Goal: Check status

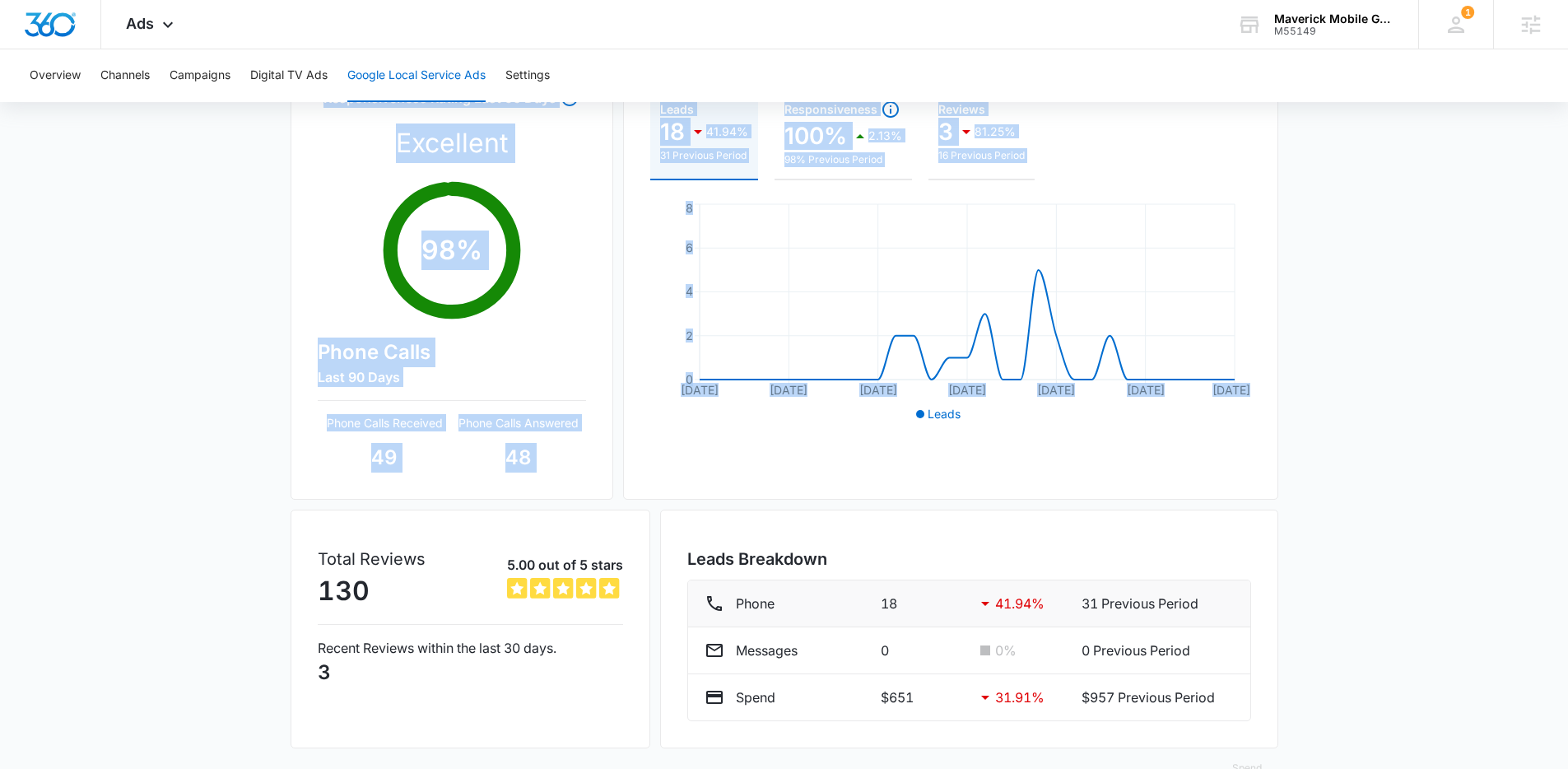
scroll to position [205, 0]
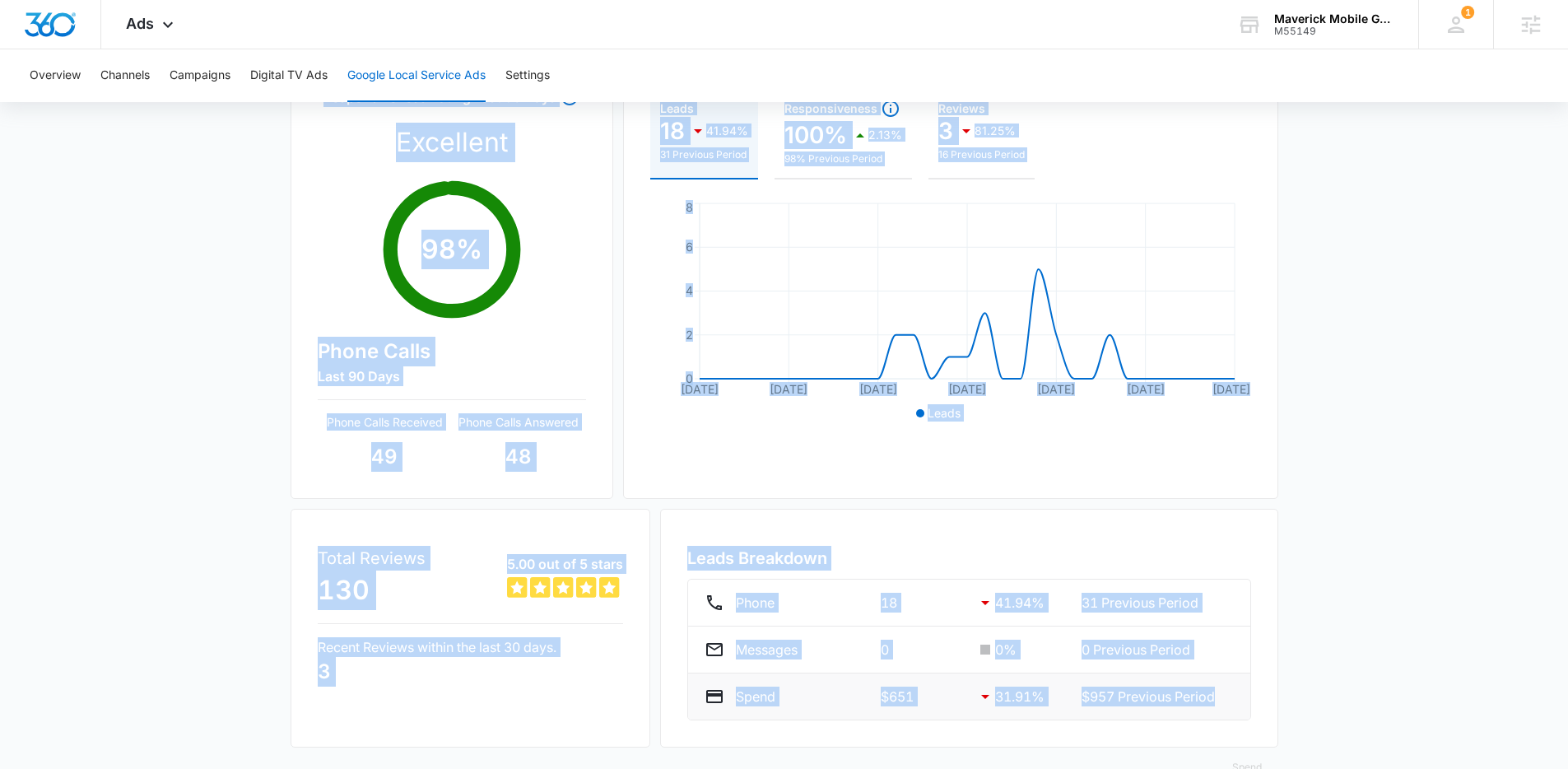
drag, startPoint x: 949, startPoint y: 337, endPoint x: 1226, endPoint y: 702, distance: 458.2
click at [1226, 702] on div "Responsiveness Rating Last 90 Days Excellent 98 % Phone Calls Last 90 Days Phon…" at bounding box center [784, 399] width 988 height 697
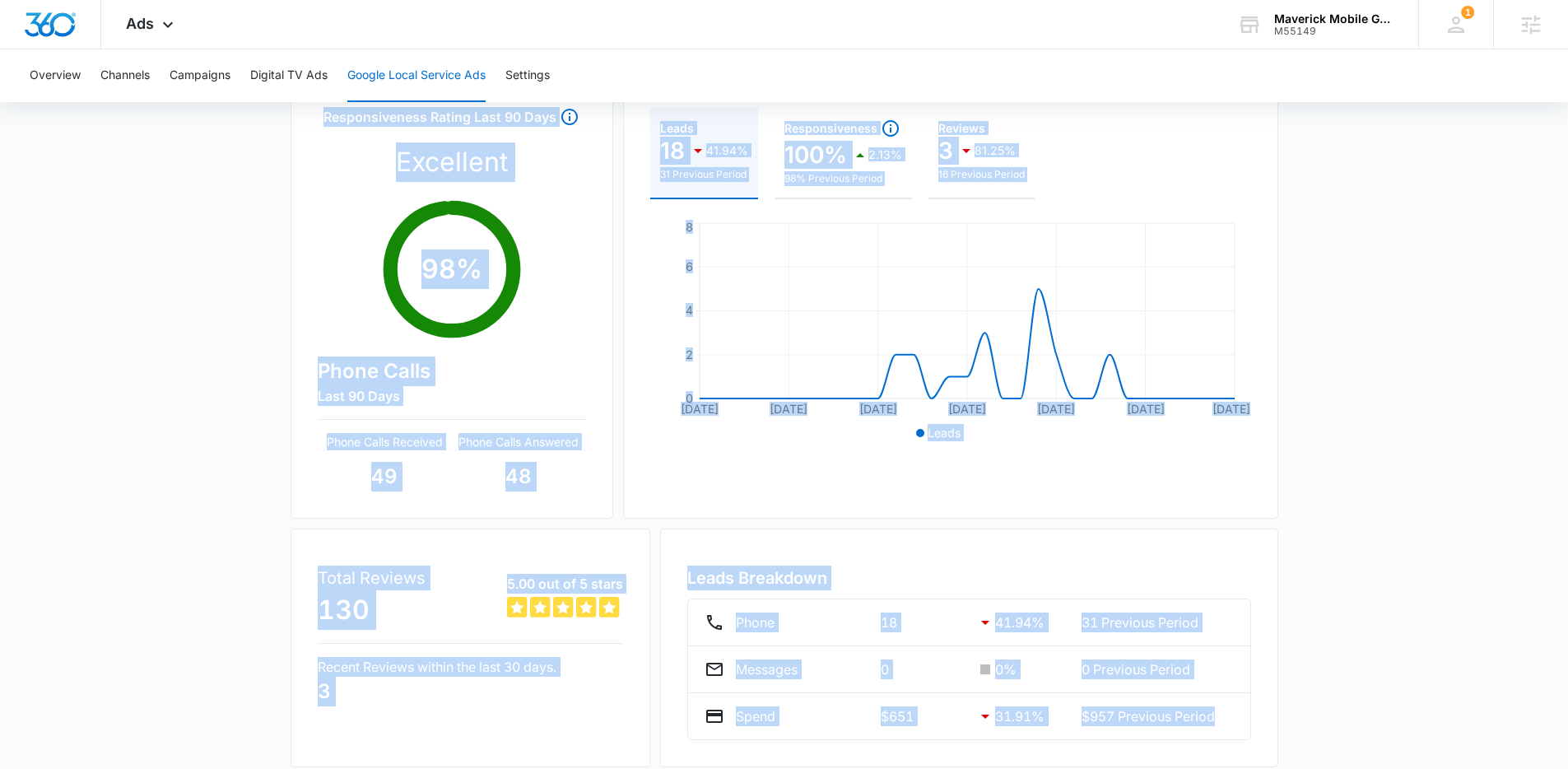
scroll to position [183, 0]
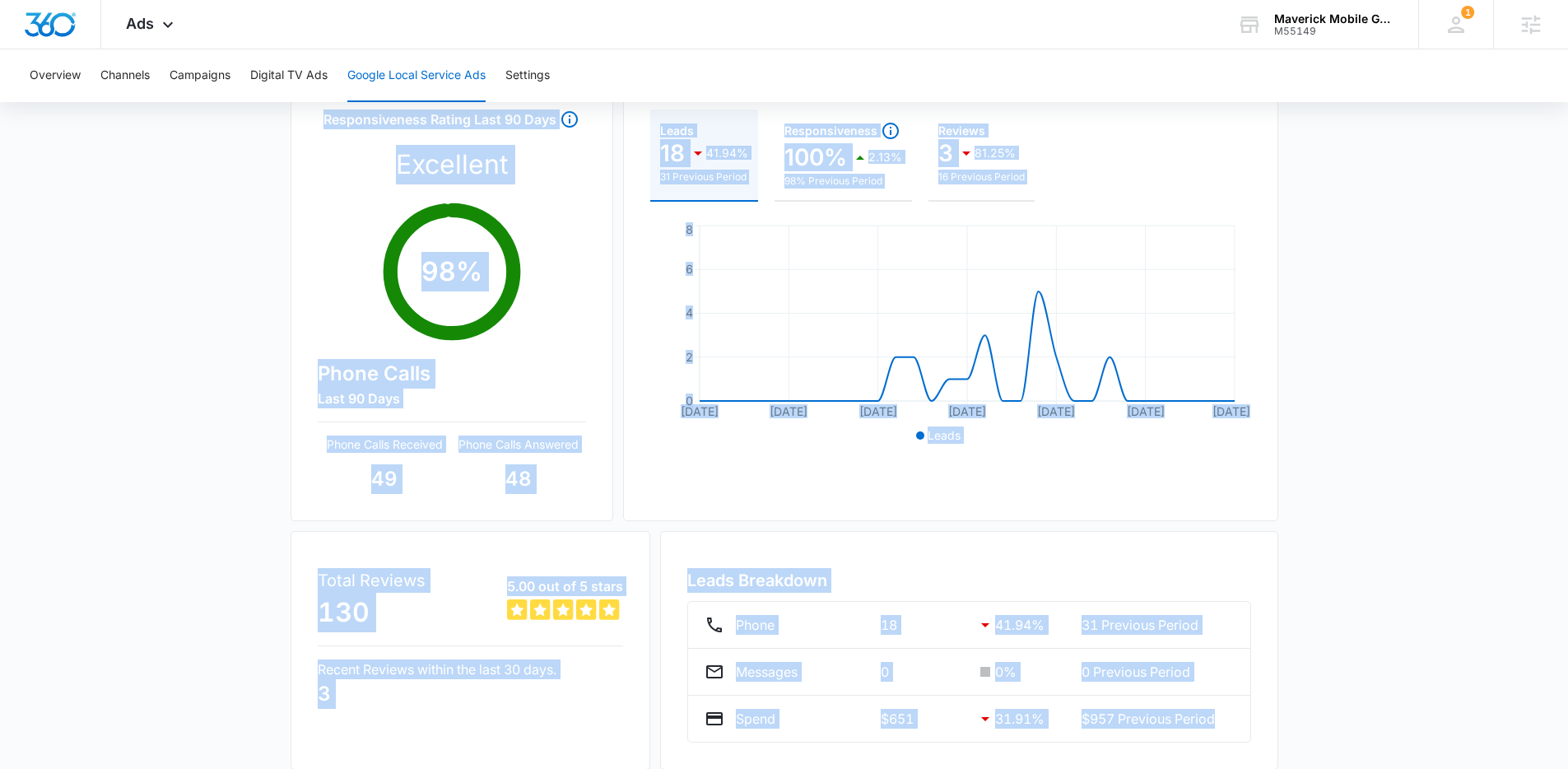
click at [1394, 341] on div "Google Local Service Ads Beta [DATE] [DATE] New Location Manage Location Respon…" at bounding box center [784, 400] width 1568 height 857
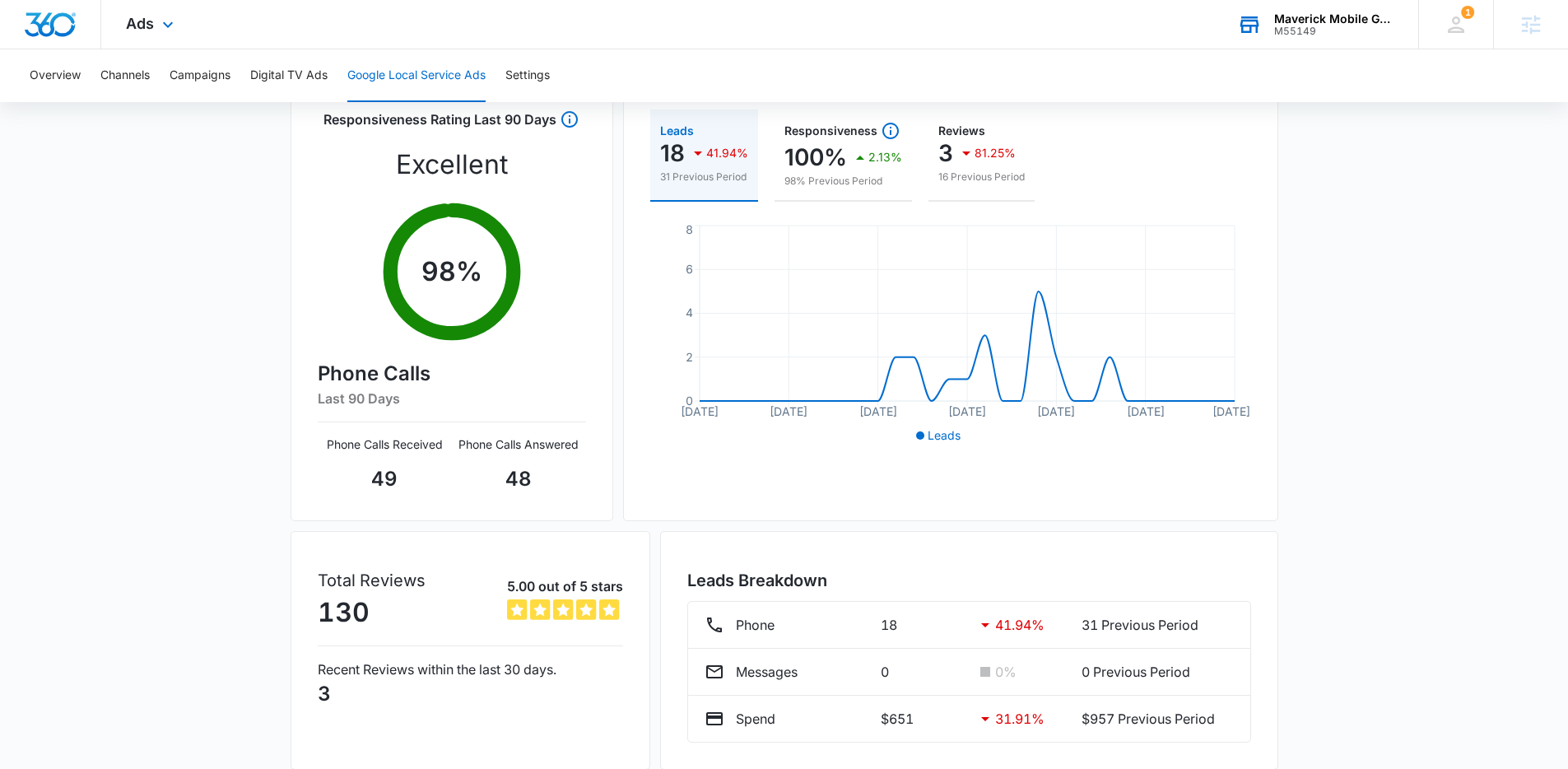
click at [1319, 28] on div "M55149" at bounding box center [1334, 31] width 120 height 12
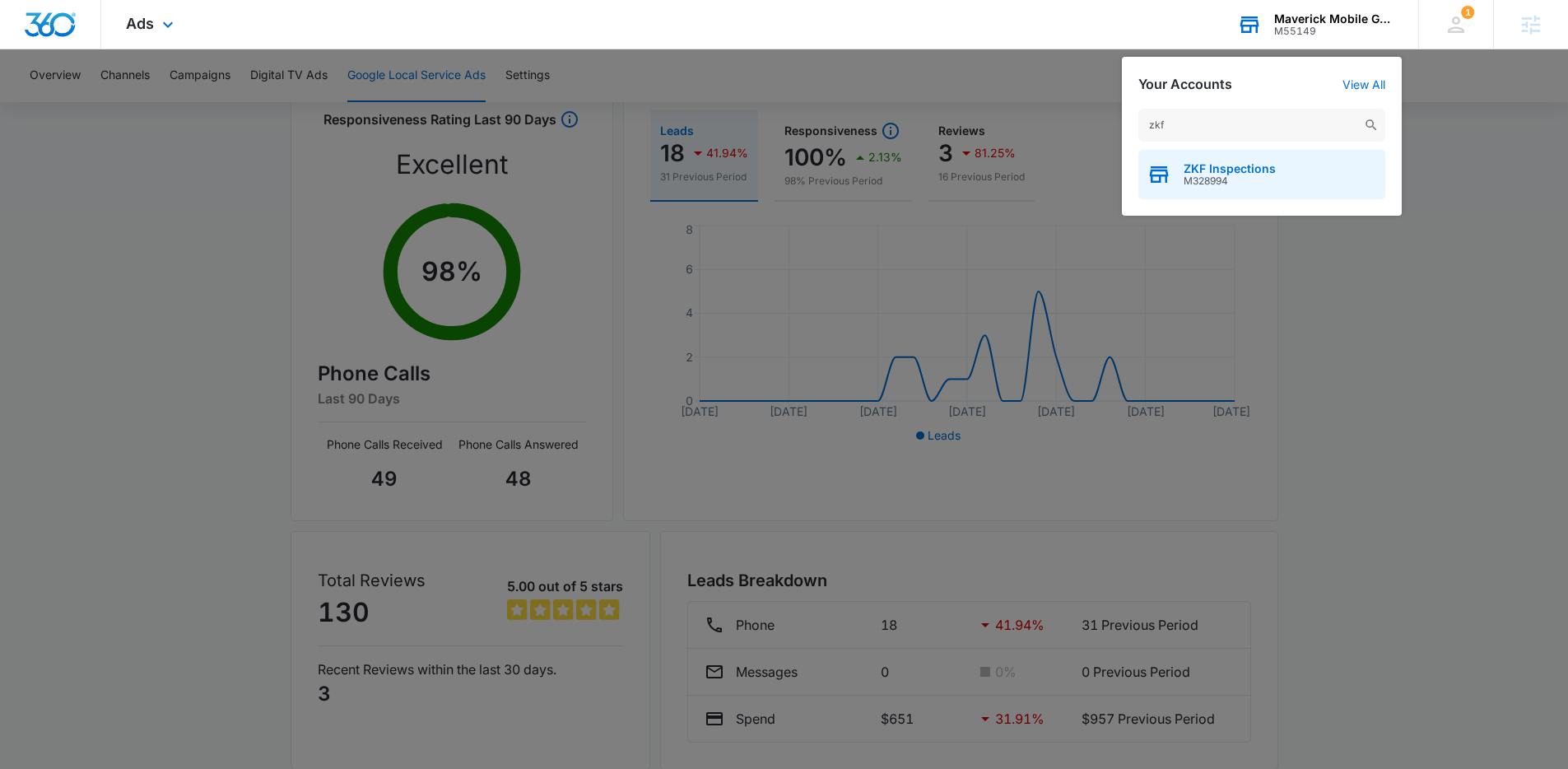
type input "zkf"
click at [1176, 184] on div "ZKF Inspections M328994" at bounding box center [1262, 174] width 247 height 50
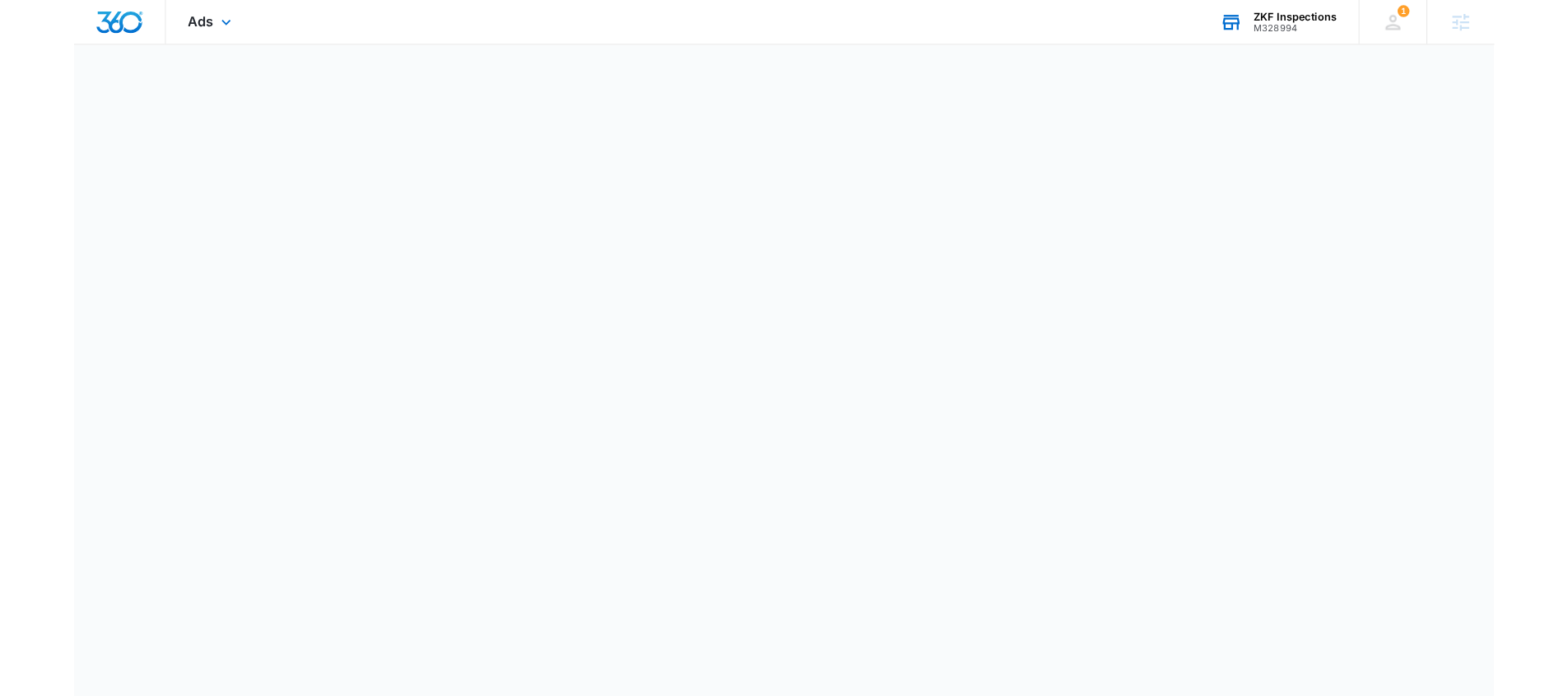
scroll to position [0, 0]
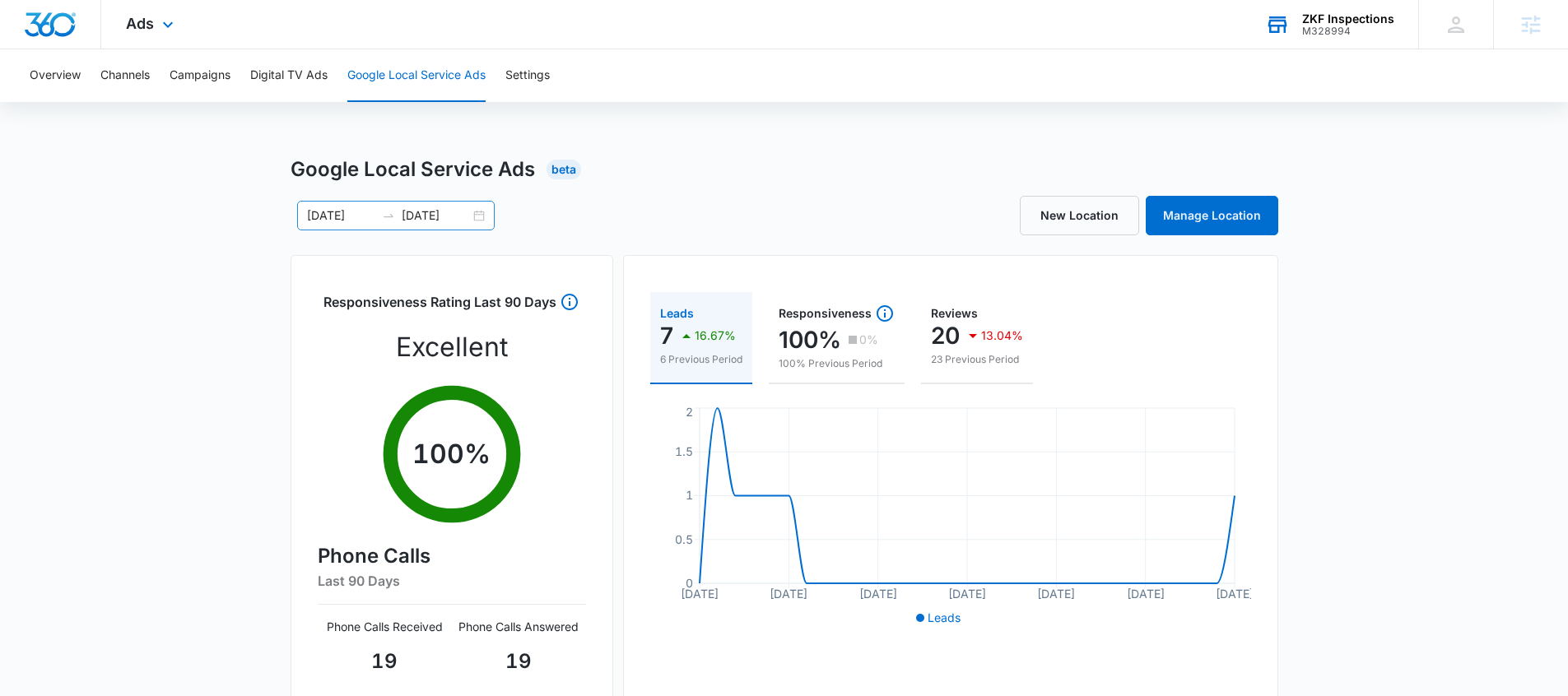
click at [409, 204] on div "[DATE] [DATE]" at bounding box center [395, 215] width 197 height 29
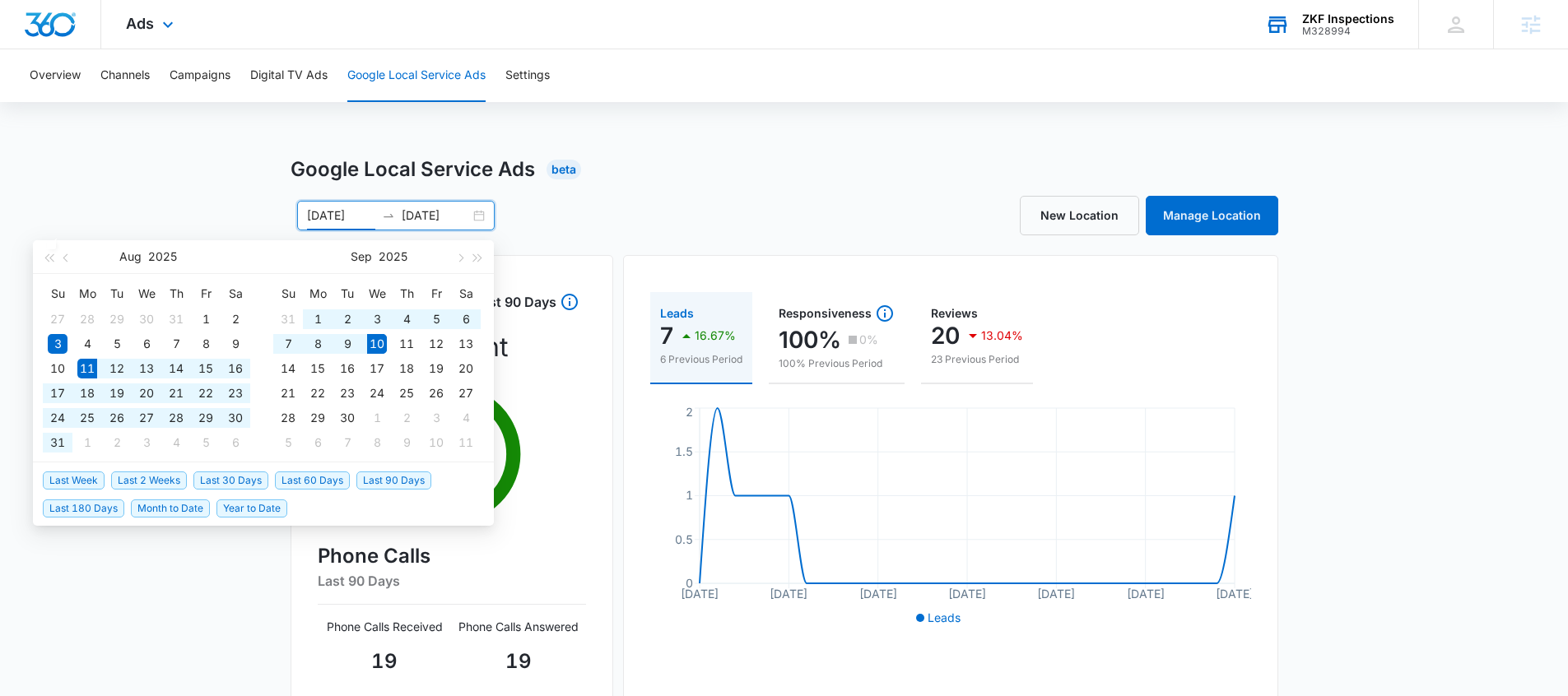
click at [230, 481] on span "Last 30 Days" at bounding box center [231, 481] width 75 height 18
type input "[DATE]"
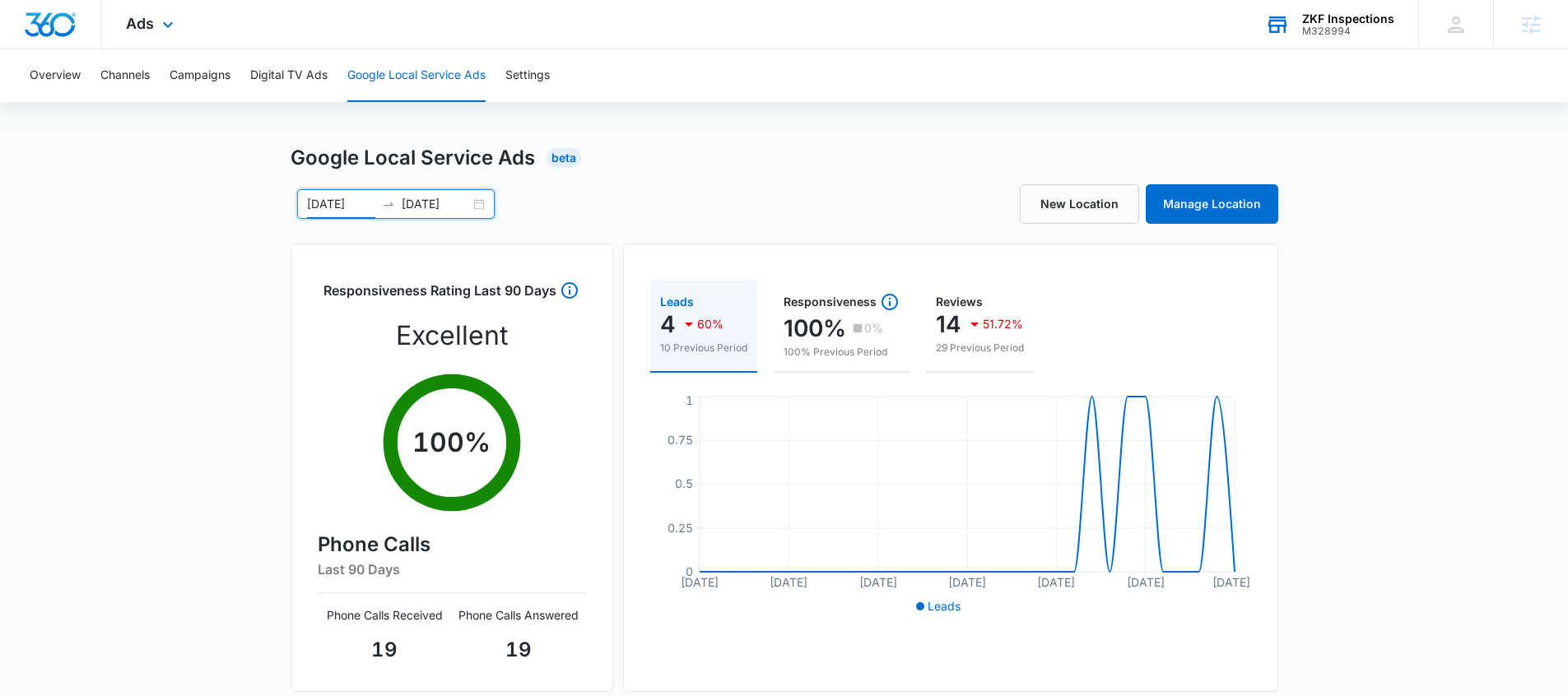
scroll to position [24, 0]
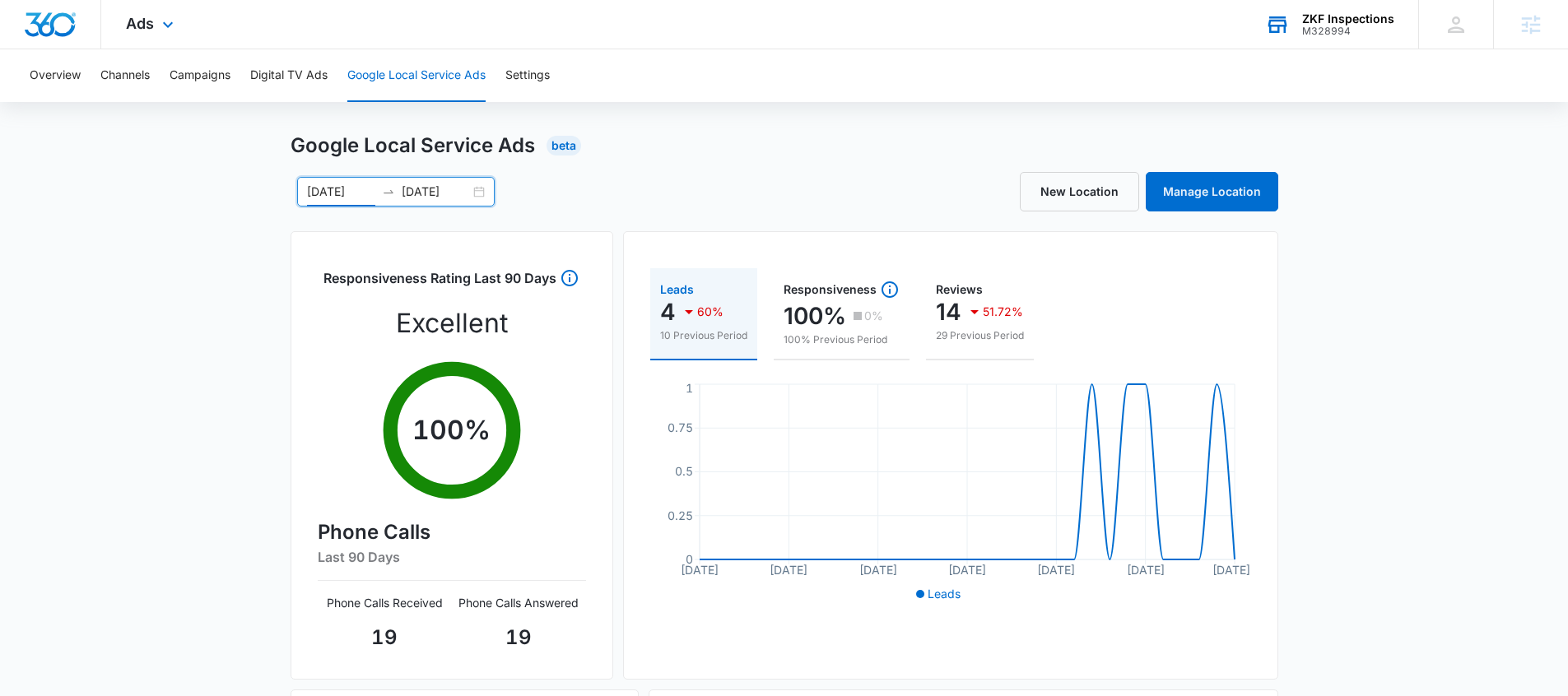
click at [395, 185] on div at bounding box center [388, 192] width 27 height 18
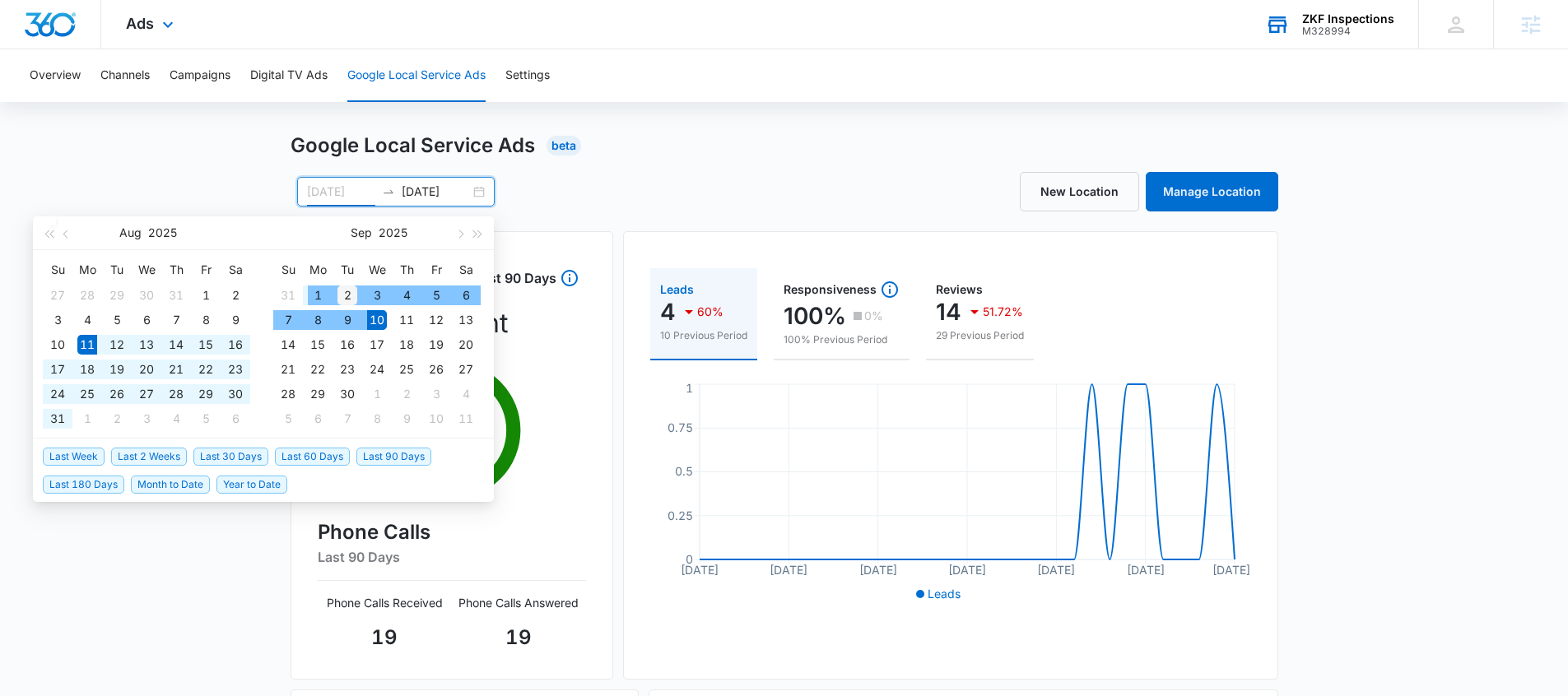
type input "[DATE]"
click at [354, 298] on div "2" at bounding box center [348, 295] width 20 height 20
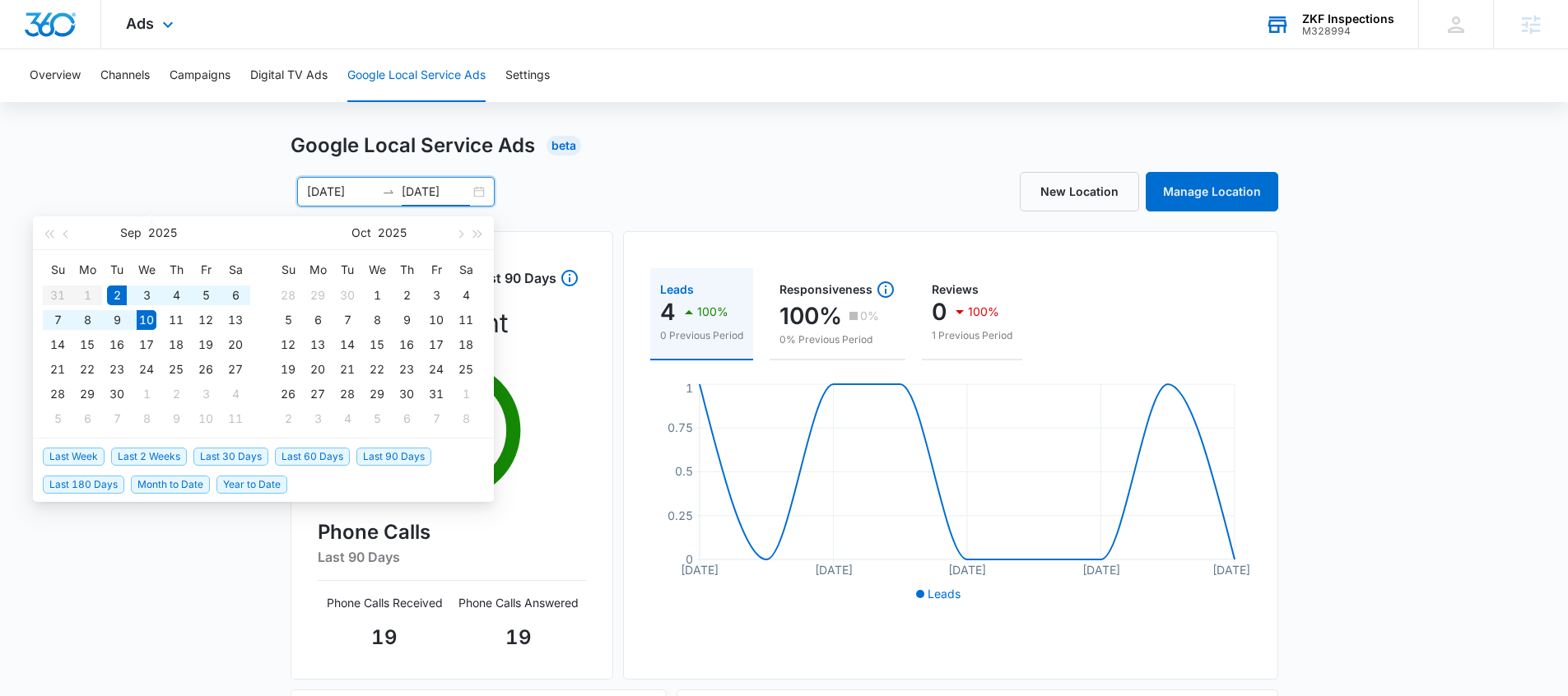
click at [439, 199] on input "[DATE]" at bounding box center [436, 192] width 68 height 18
type input "[DATE]"
click at [202, 456] on span "Last 30 Days" at bounding box center [231, 457] width 75 height 18
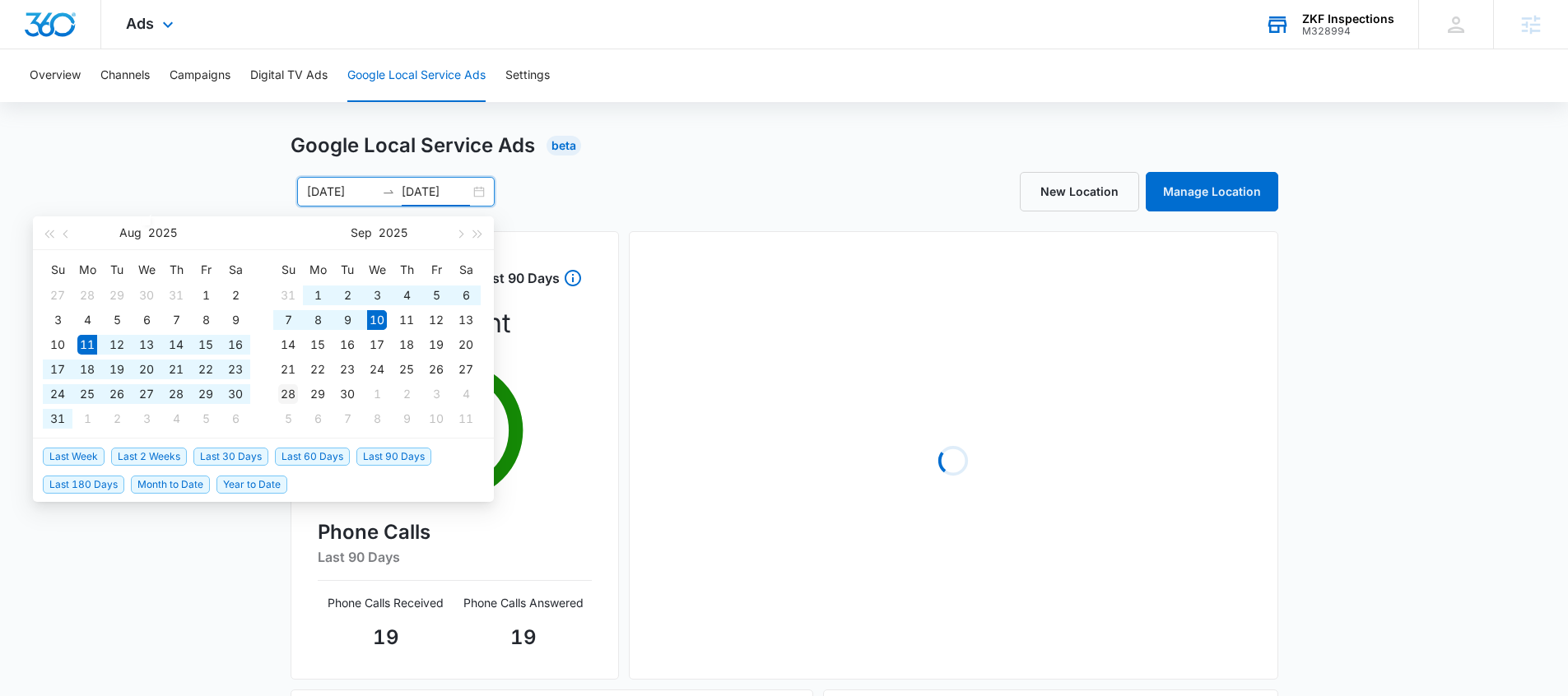
type input "[DATE]"
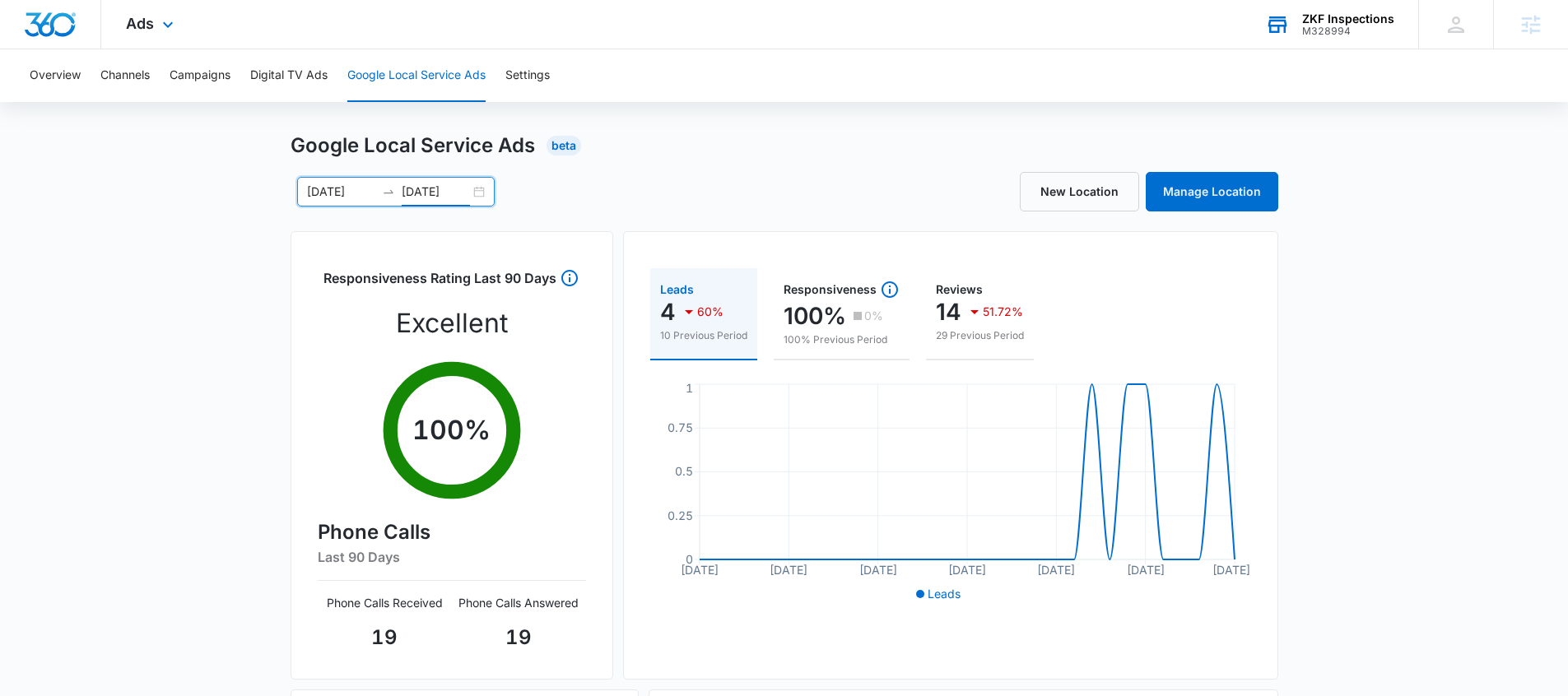
click at [156, 14] on div "Ads Apps Reputation Websites Forms CRM Email Social Payments POS Content Ads In…" at bounding box center [151, 24] width 101 height 49
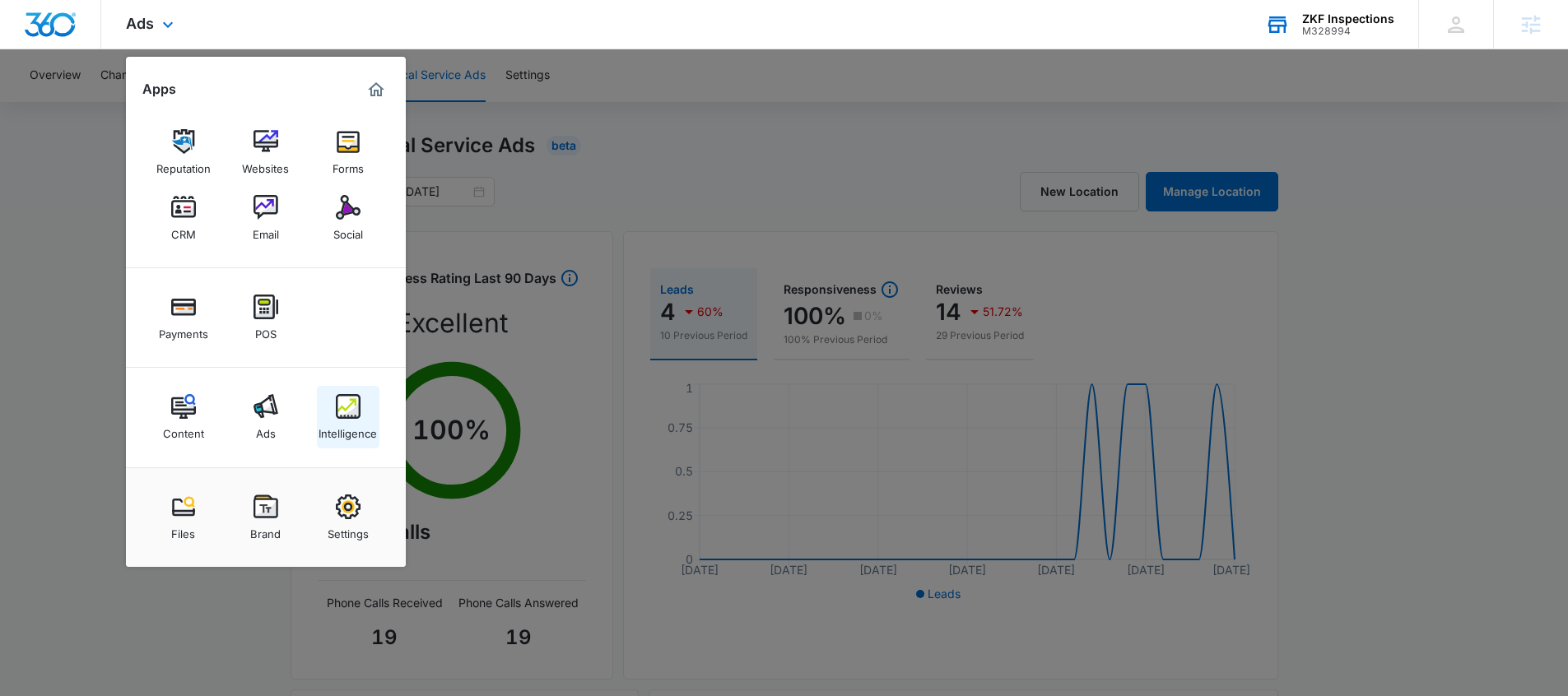
click at [347, 411] on img at bounding box center [348, 406] width 25 height 25
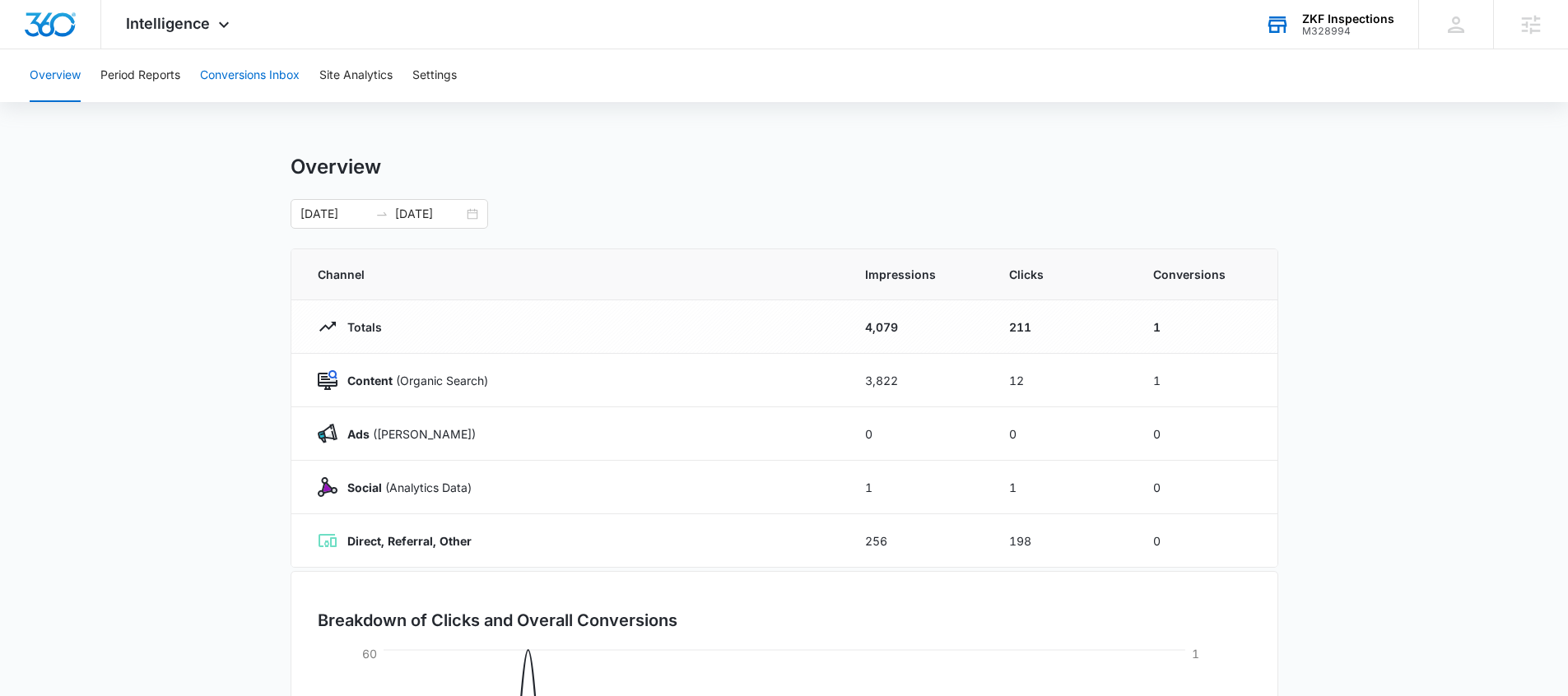
click at [227, 69] on button "Conversions Inbox" at bounding box center [250, 75] width 100 height 52
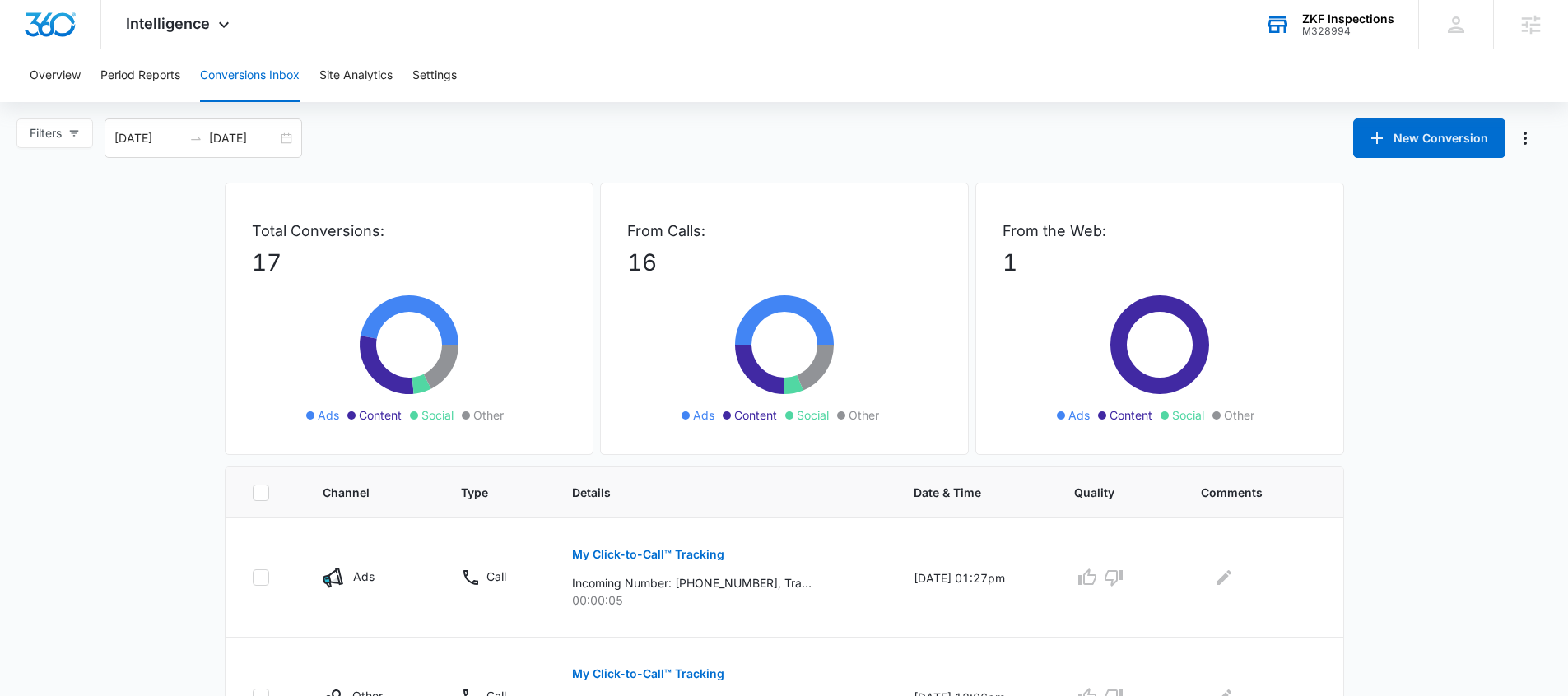
click at [391, 245] on p "17" at bounding box center [409, 262] width 315 height 35
click at [335, 246] on p "17" at bounding box center [409, 262] width 315 height 35
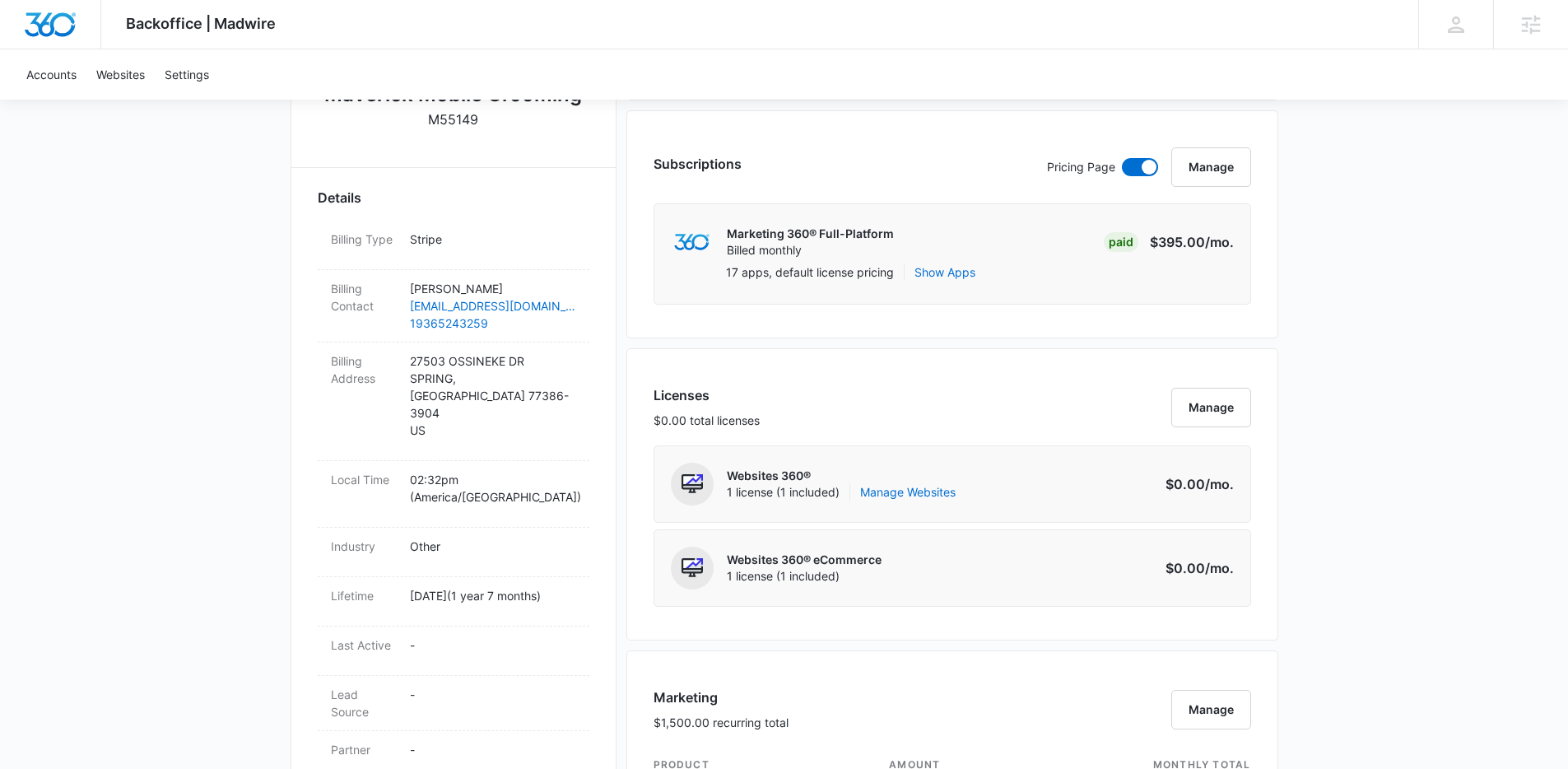
scroll to position [799, 0]
